Goal: Obtain resource: Download file/media

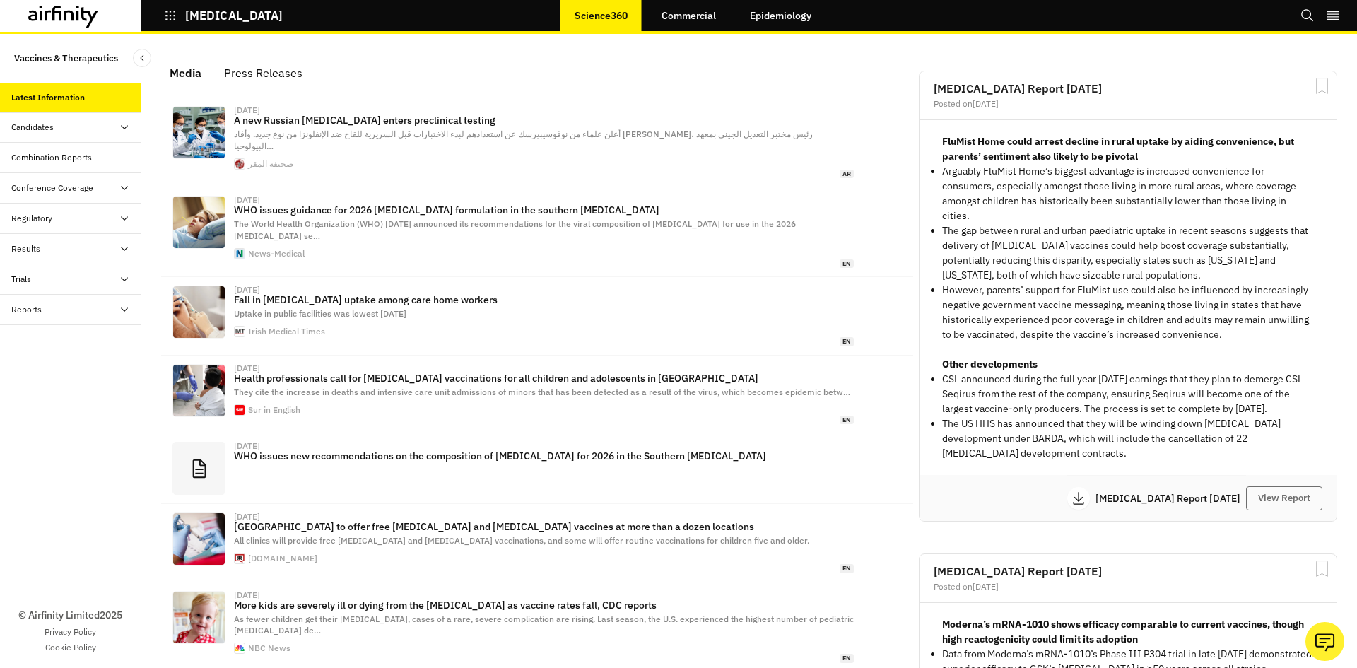
scroll to position [871, 413]
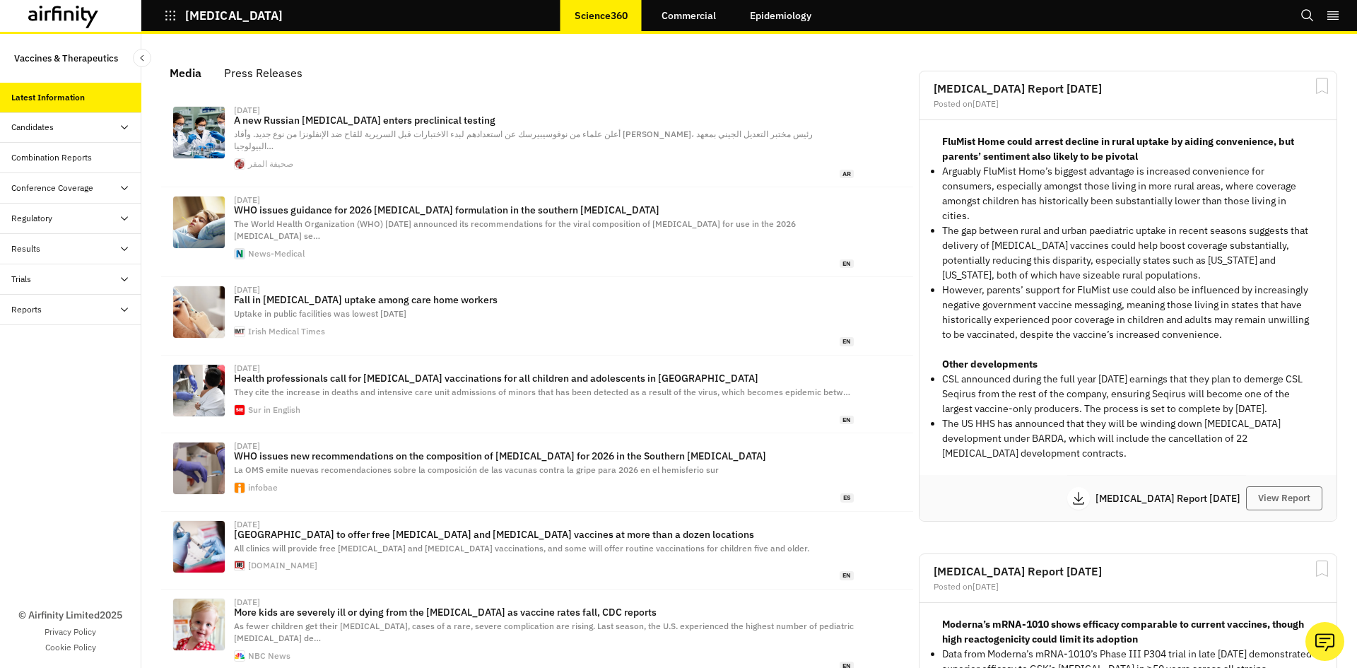
click at [29, 313] on div "Reports" at bounding box center [26, 309] width 30 height 13
click at [45, 342] on div "Reports" at bounding box center [38, 340] width 30 height 13
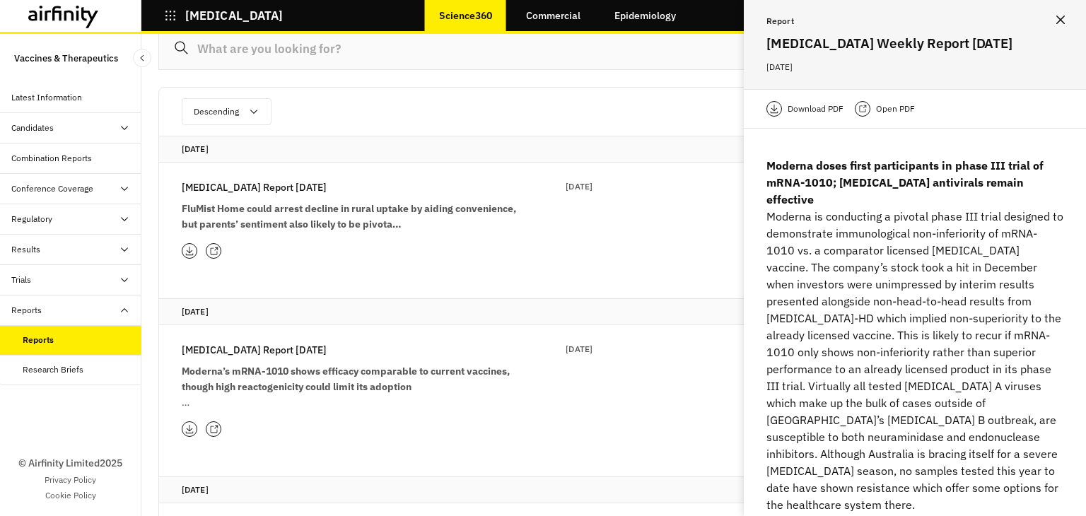
scroll to position [141, 0]
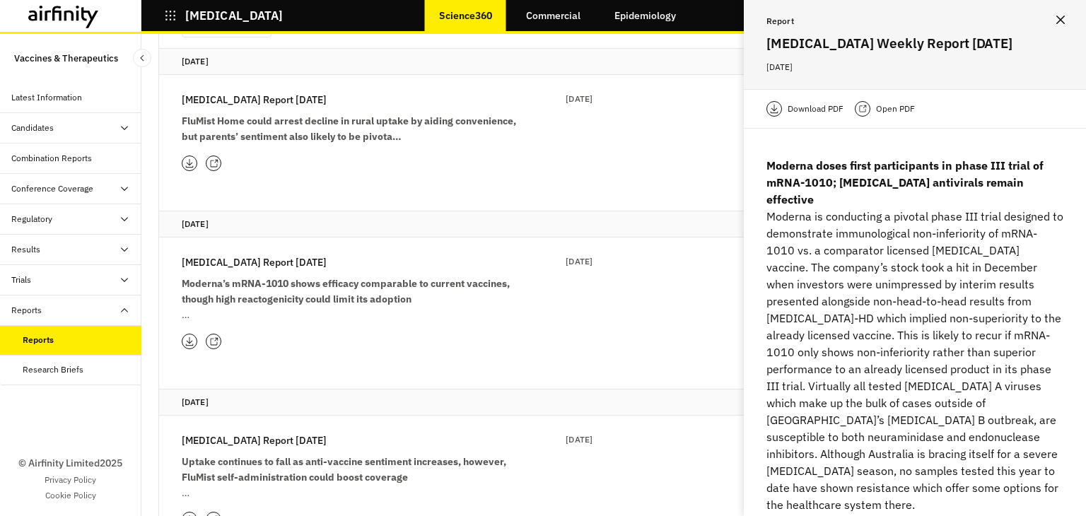
click at [306, 286] on strong "Moderna’s mRNA-1010 shows efficacy comparable to current vaccines, though high …" at bounding box center [346, 291] width 328 height 28
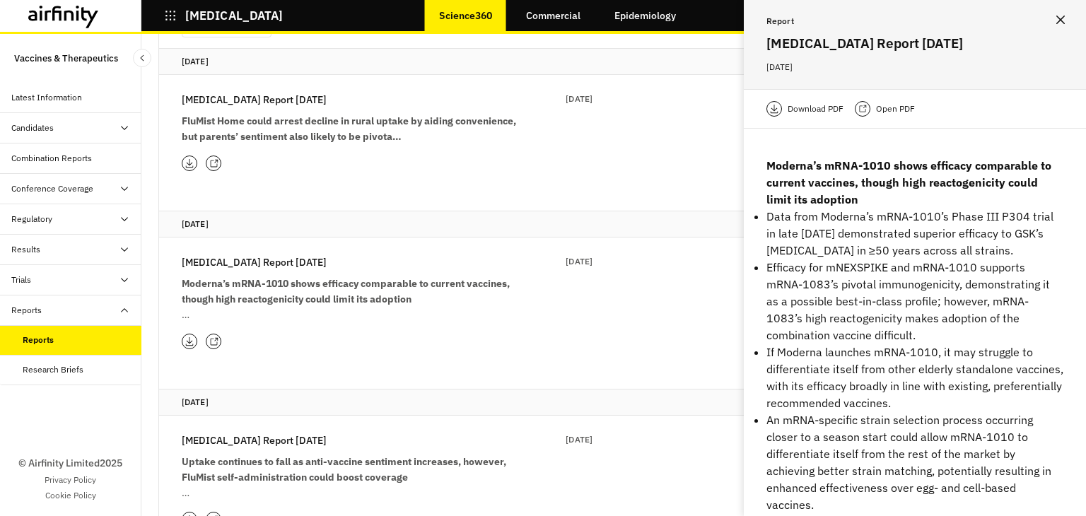
click at [883, 106] on p "Open PDF" at bounding box center [895, 109] width 39 height 14
